Goal: Find specific page/section

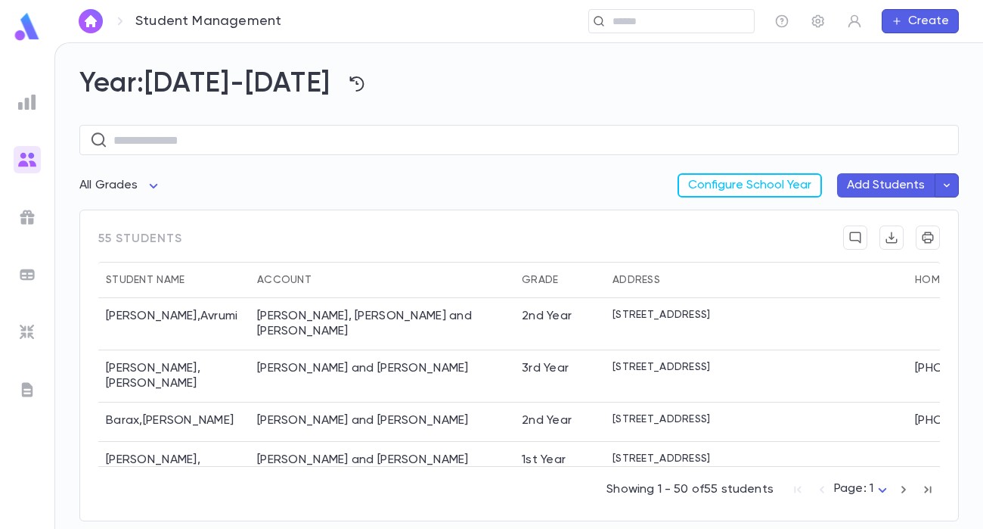
click at [620, 27] on input "text" at bounding box center [666, 21] width 117 height 14
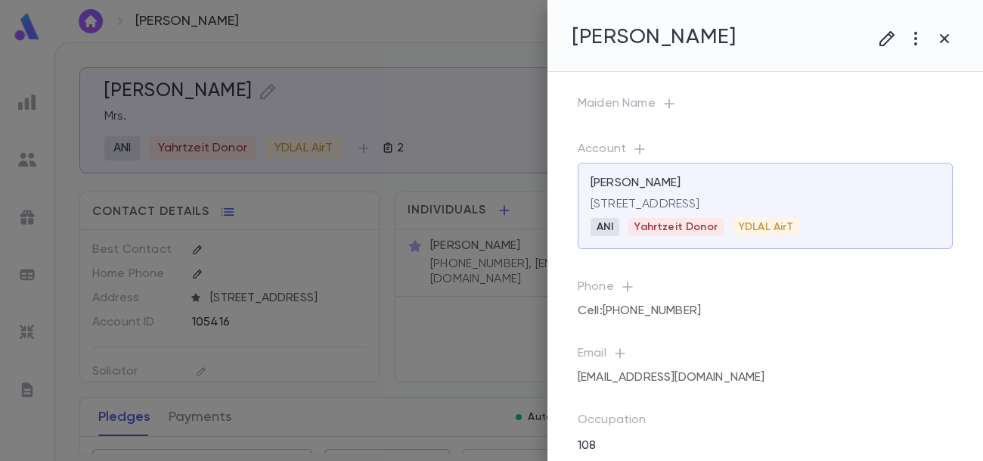
scroll to position [62, 0]
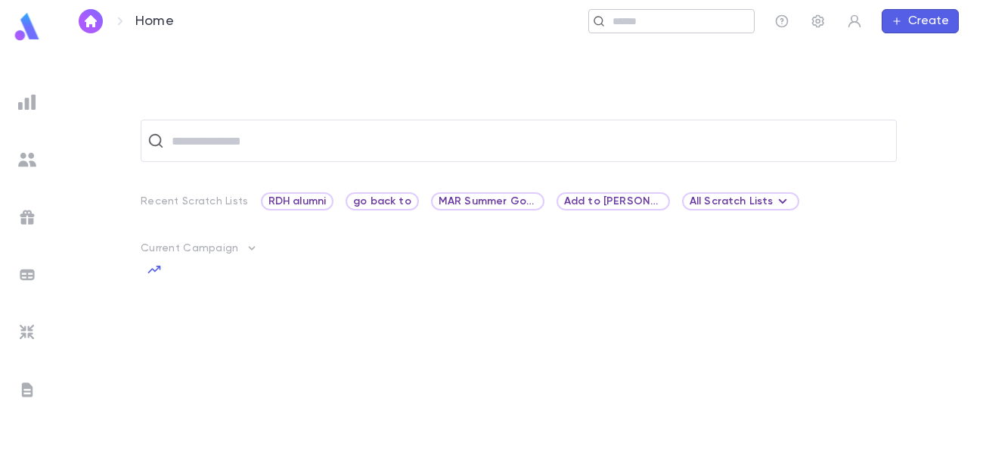
click at [655, 26] on input "text" at bounding box center [666, 21] width 117 height 14
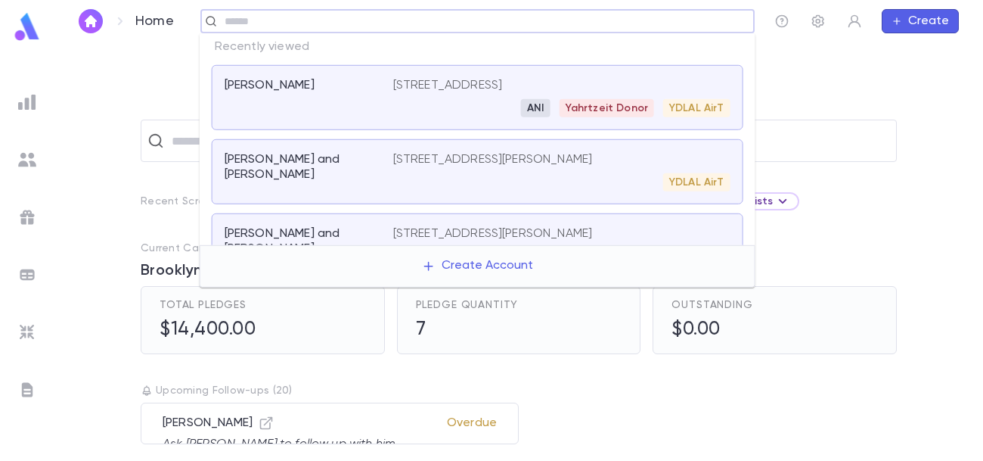
click at [352, 167] on div "Baruch, Eli and Shira" at bounding box center [309, 171] width 169 height 39
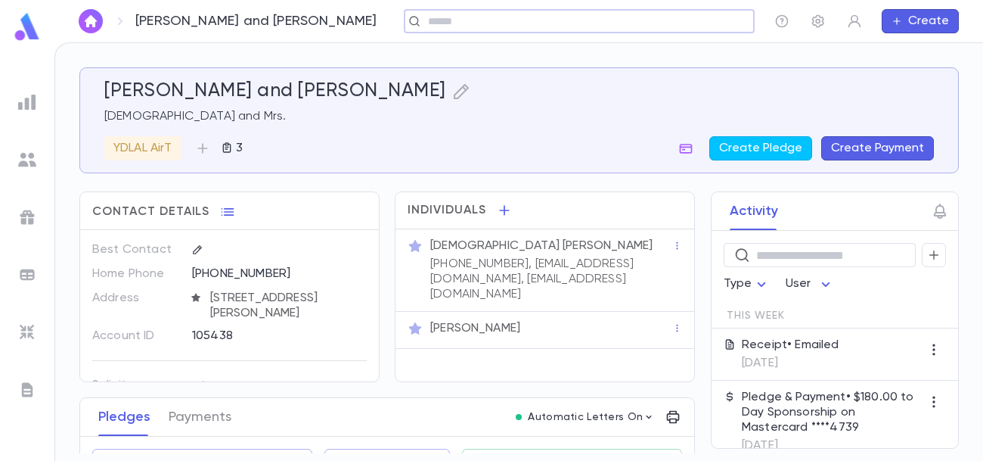
click at [254, 94] on h5 "Baruch, Eli and Shira" at bounding box center [275, 91] width 342 height 23
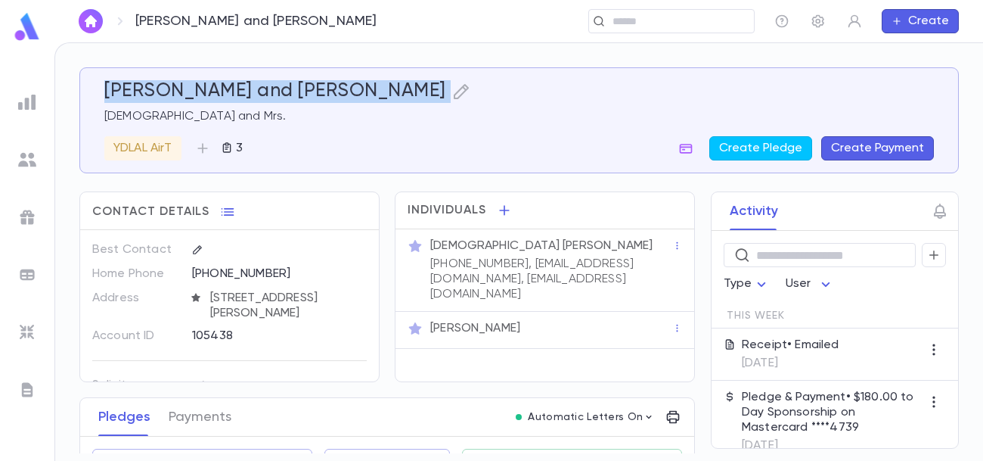
copy div "Baruch, Eli and Shira"
